Goal: Transaction & Acquisition: Book appointment/travel/reservation

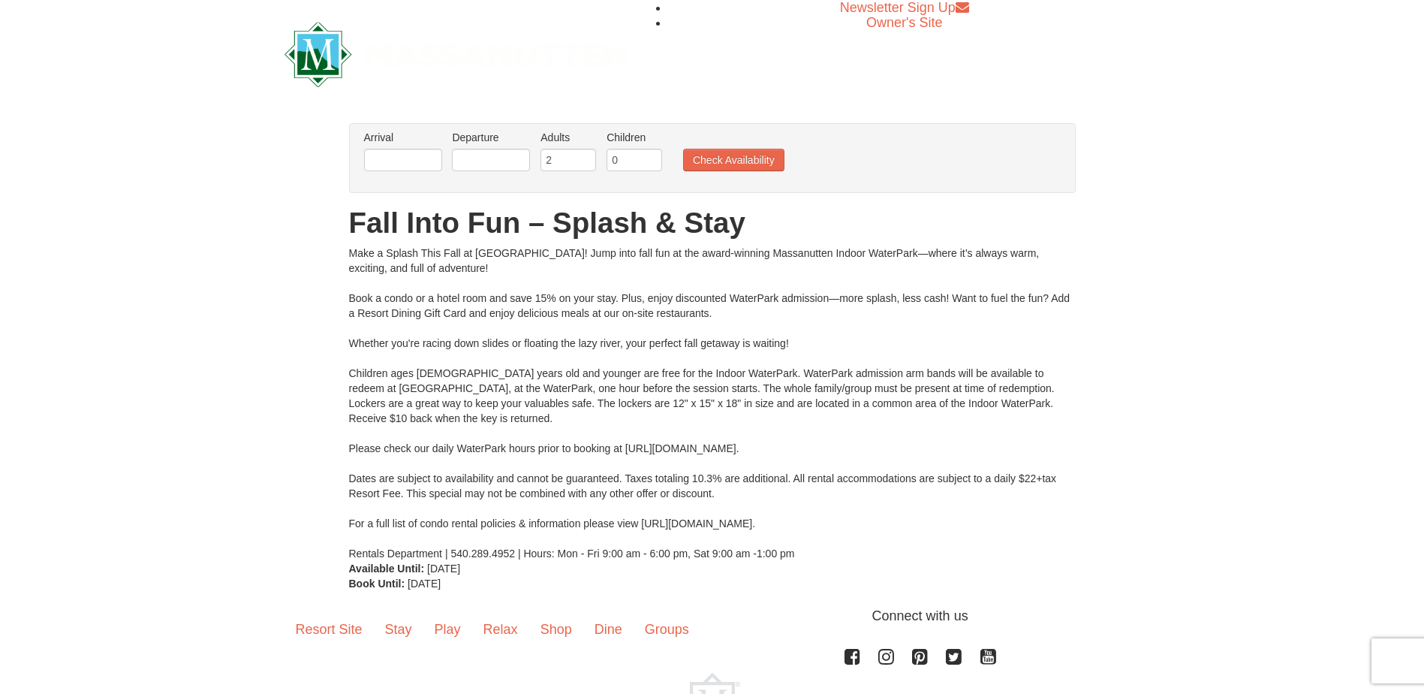
click at [407, 142] on label "Arrival Please format dates MM/DD/YYYY Please format dates MM/DD/YYYY" at bounding box center [403, 137] width 78 height 15
click at [426, 161] on input "text" at bounding box center [403, 160] width 78 height 23
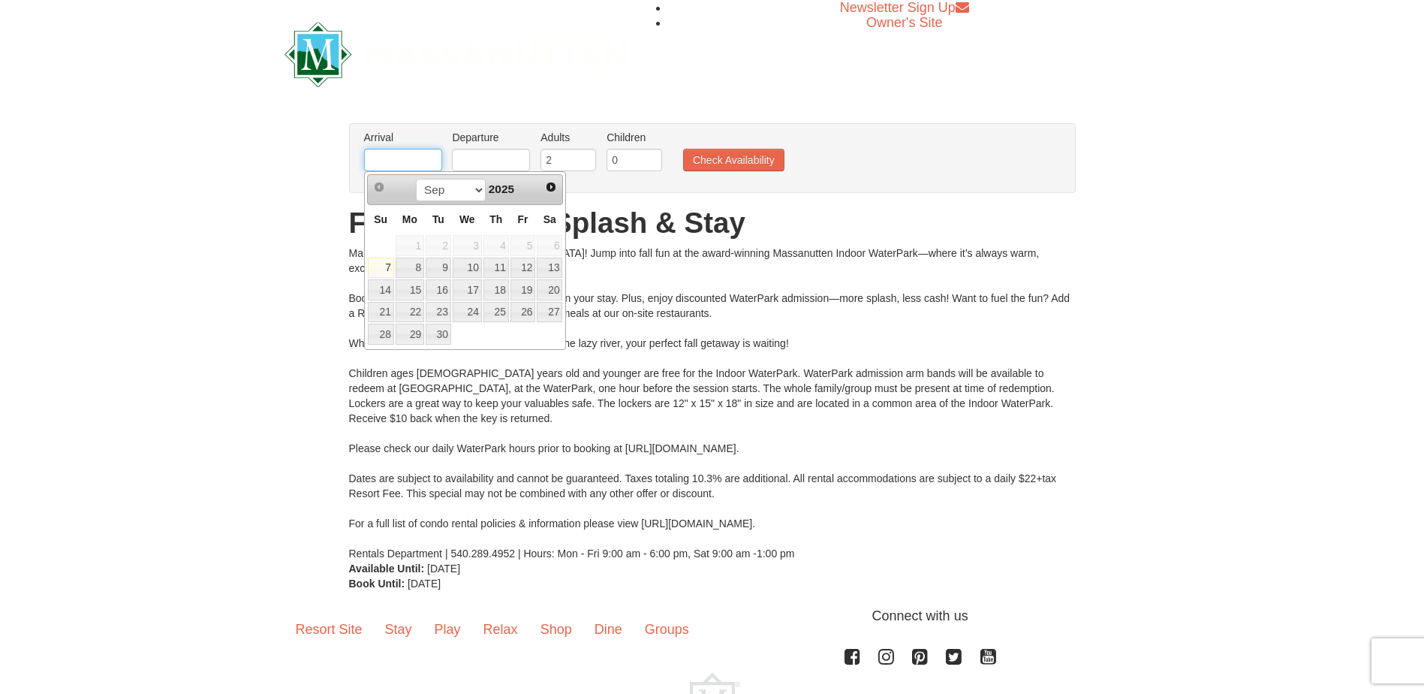
click at [412, 161] on input "text" at bounding box center [403, 160] width 78 height 23
click at [552, 187] on span "Next" at bounding box center [551, 187] width 12 height 12
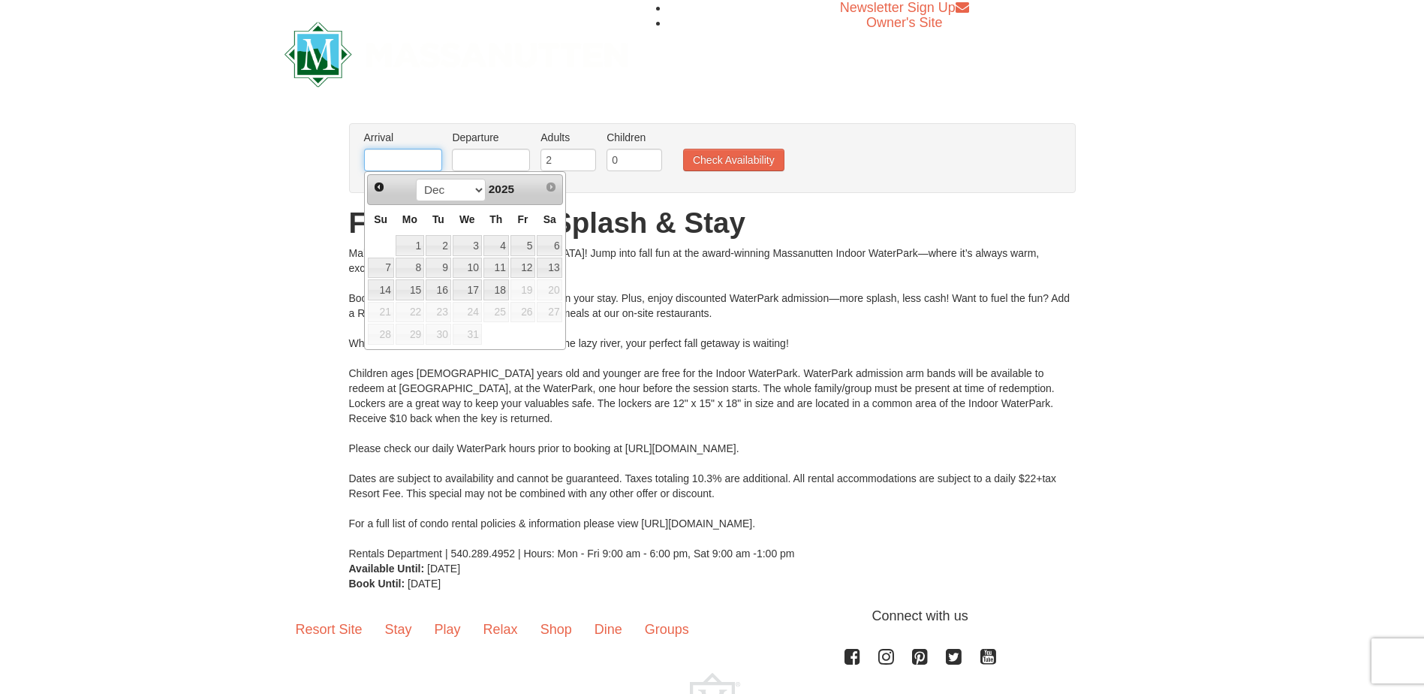
click at [427, 153] on input "text" at bounding box center [403, 160] width 78 height 23
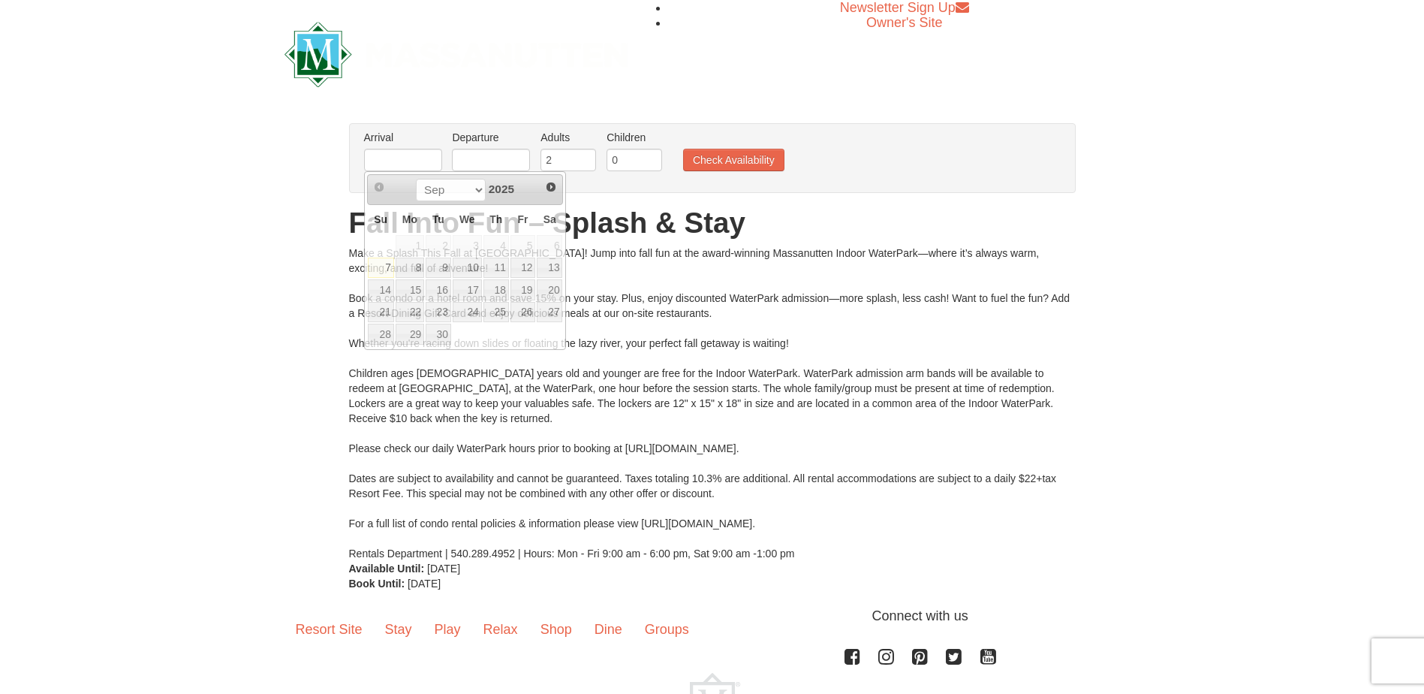
click at [300, 121] on div "× From: To: Adults: 2 Children: 0 Change Arrival Please format dates MM/DD/YYYY…" at bounding box center [712, 357] width 1424 height 498
